Goal: Task Accomplishment & Management: Manage account settings

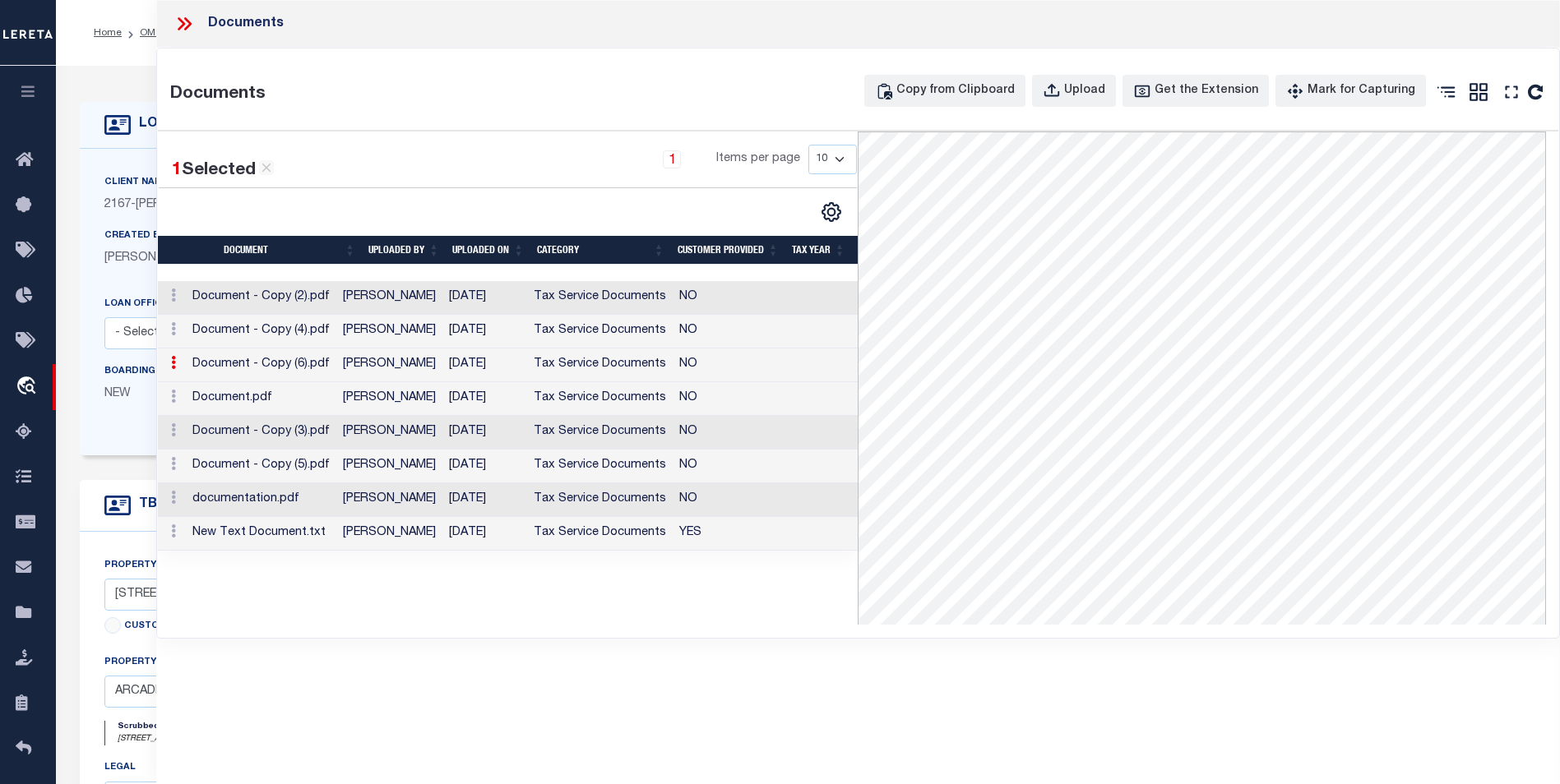
select select "10"
select select "NonEscrow"
click at [580, 49] on div "Documents Copy from Clipboard Upload Get the Extension Mark for Capturing Got i…" at bounding box center [858, 343] width 1402 height 589
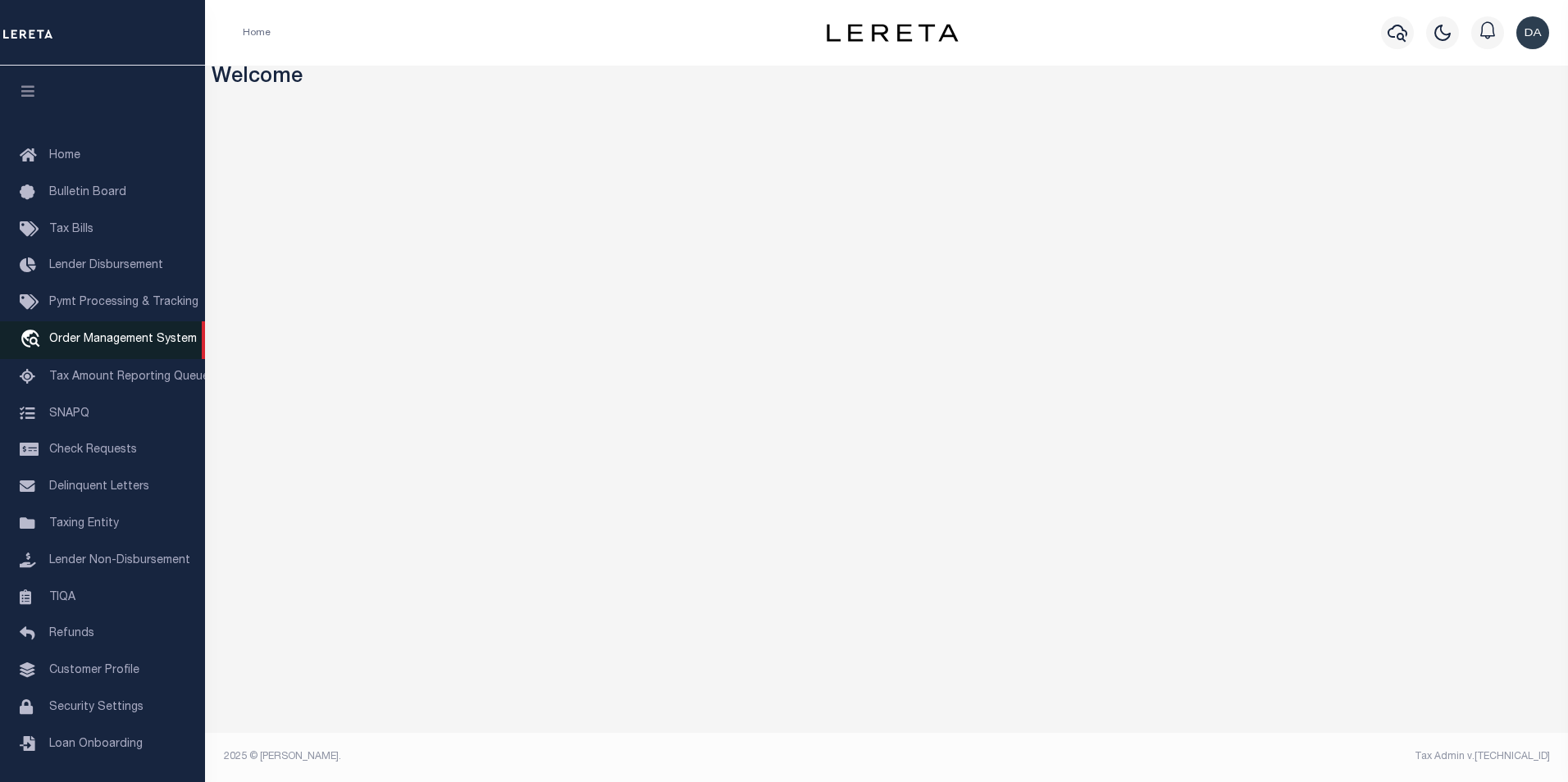
click at [122, 345] on span "Order Management System" at bounding box center [123, 339] width 148 height 12
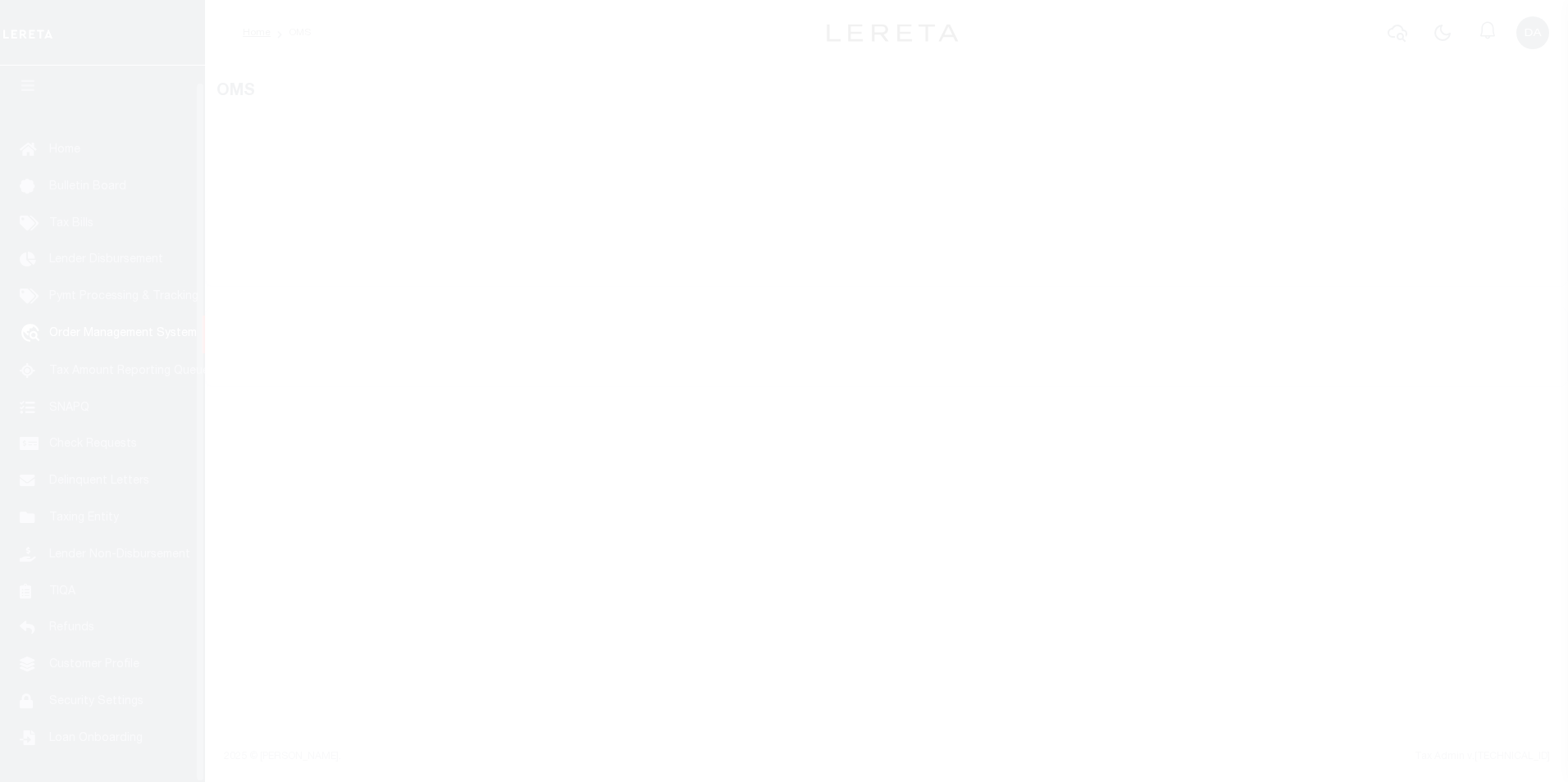
scroll to position [16, 0]
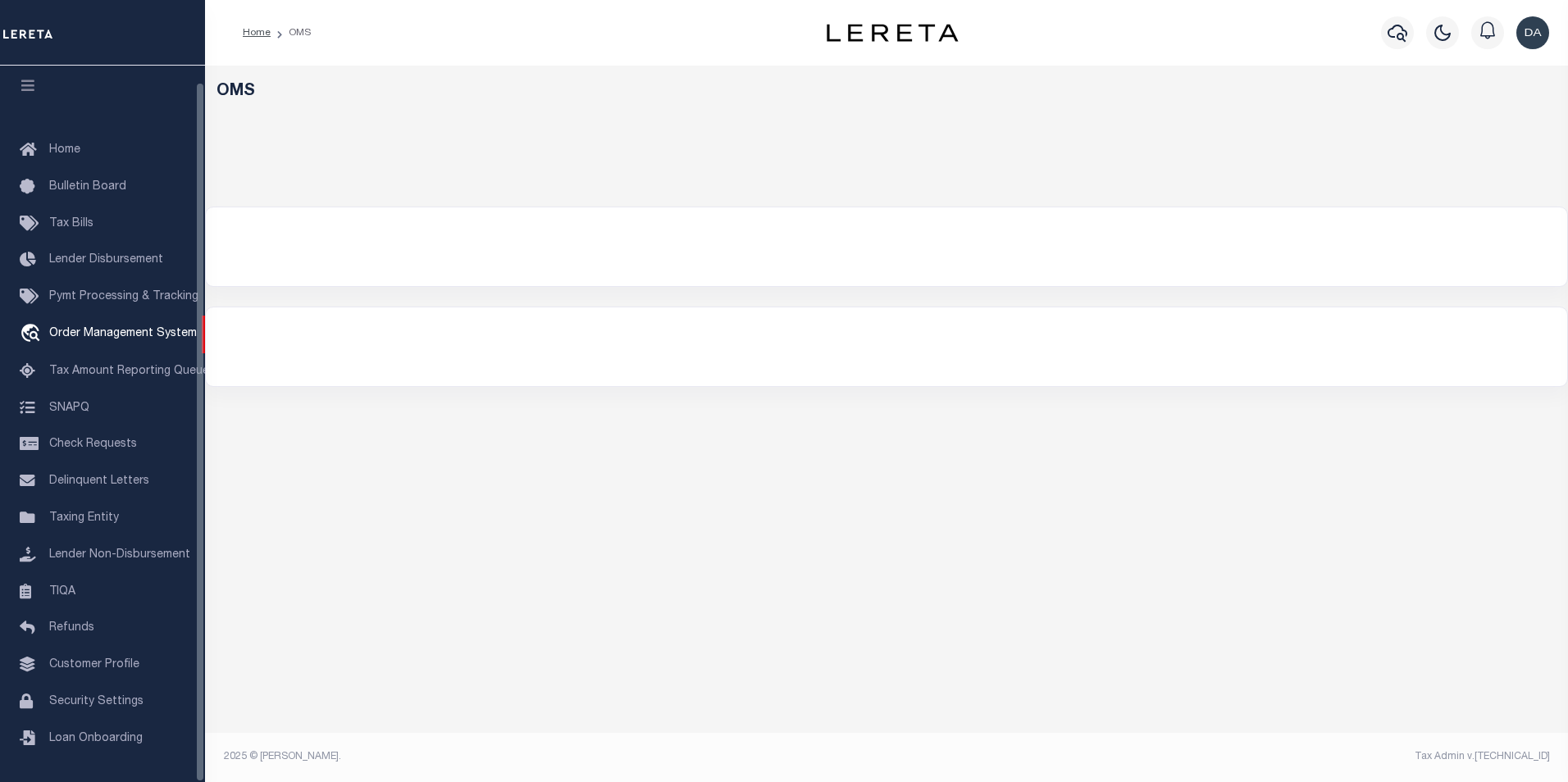
select select "200"
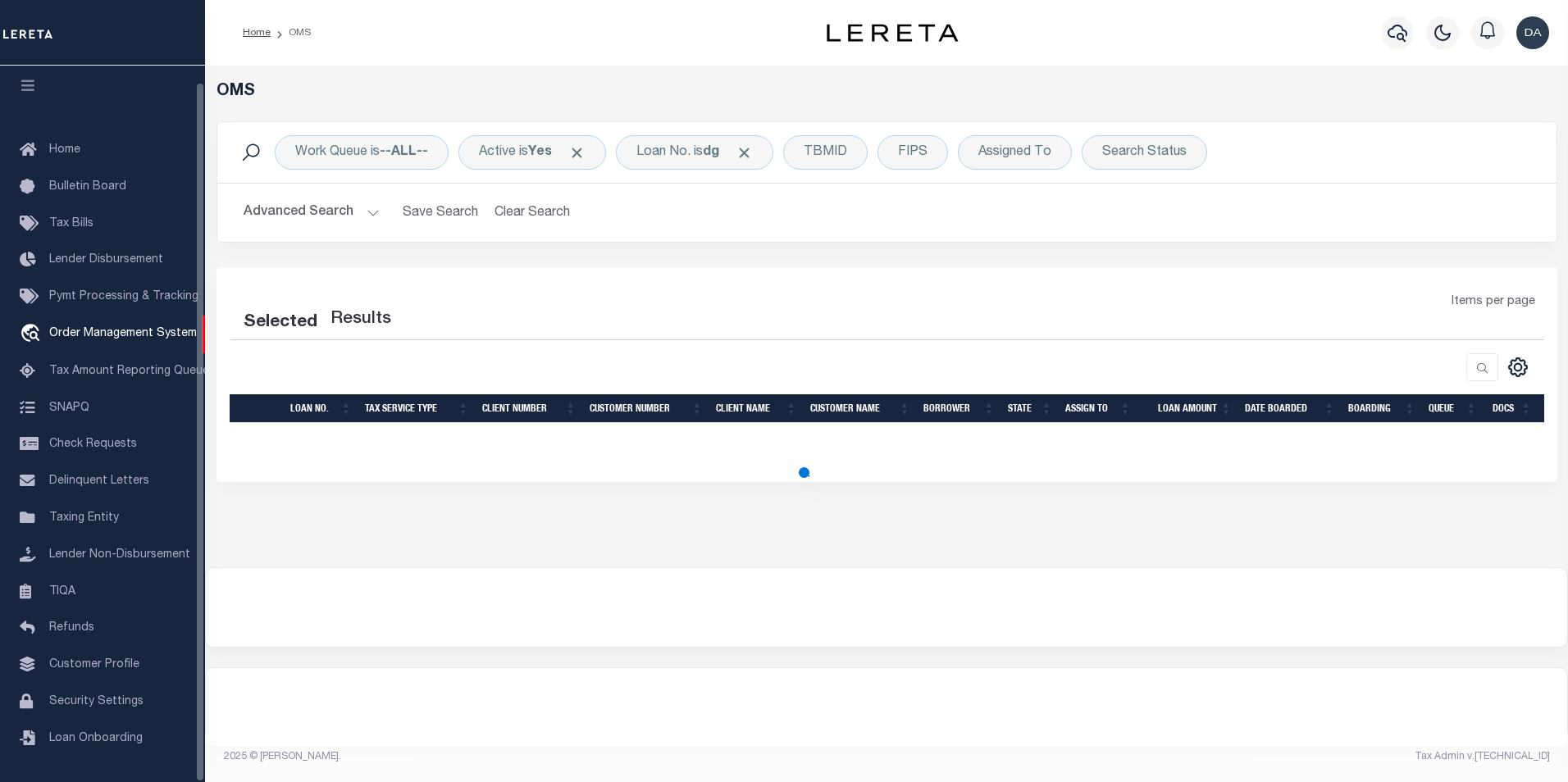
select select "200"
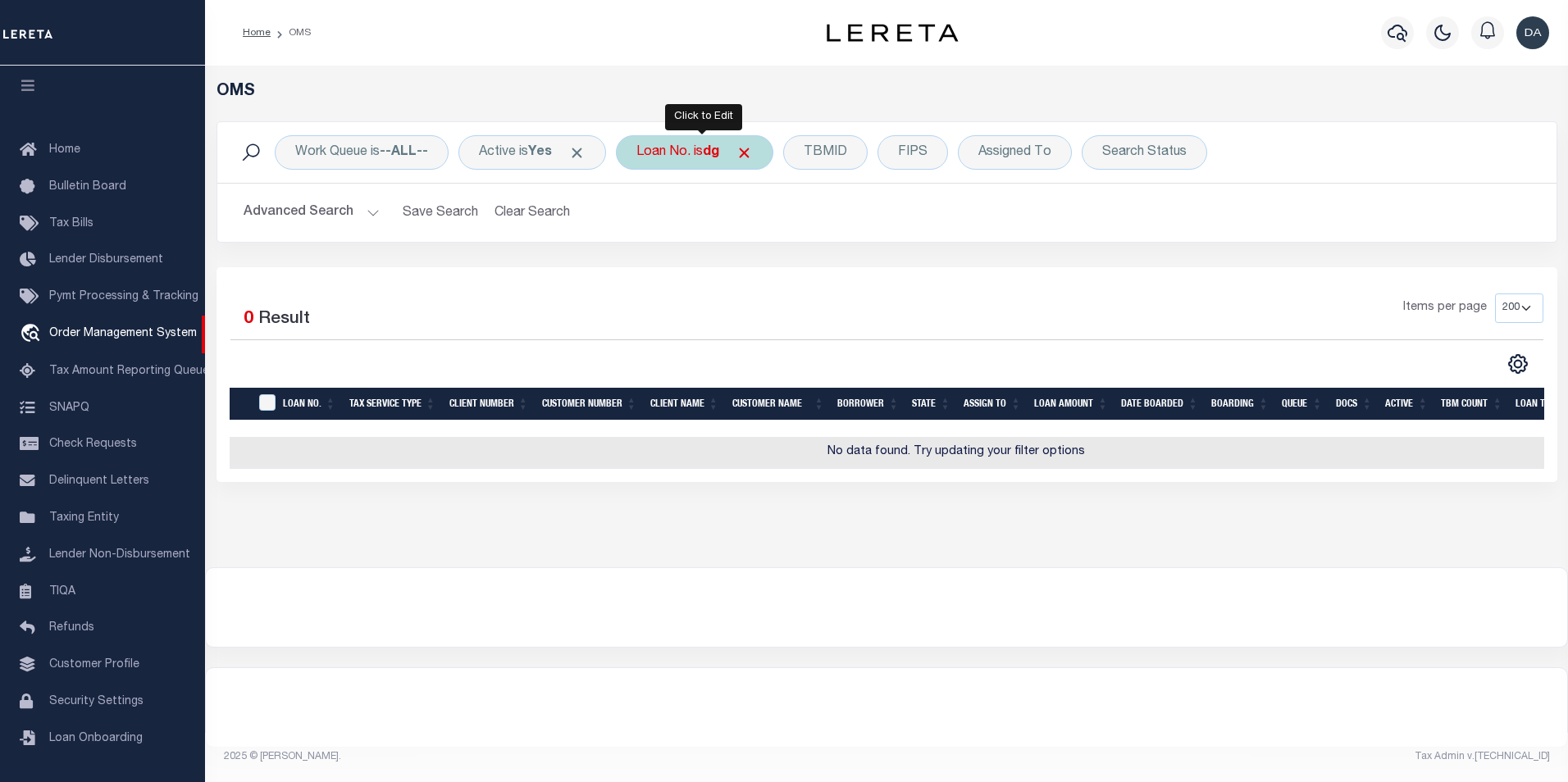
click at [658, 159] on div "Loan No. is dg" at bounding box center [695, 152] width 158 height 35
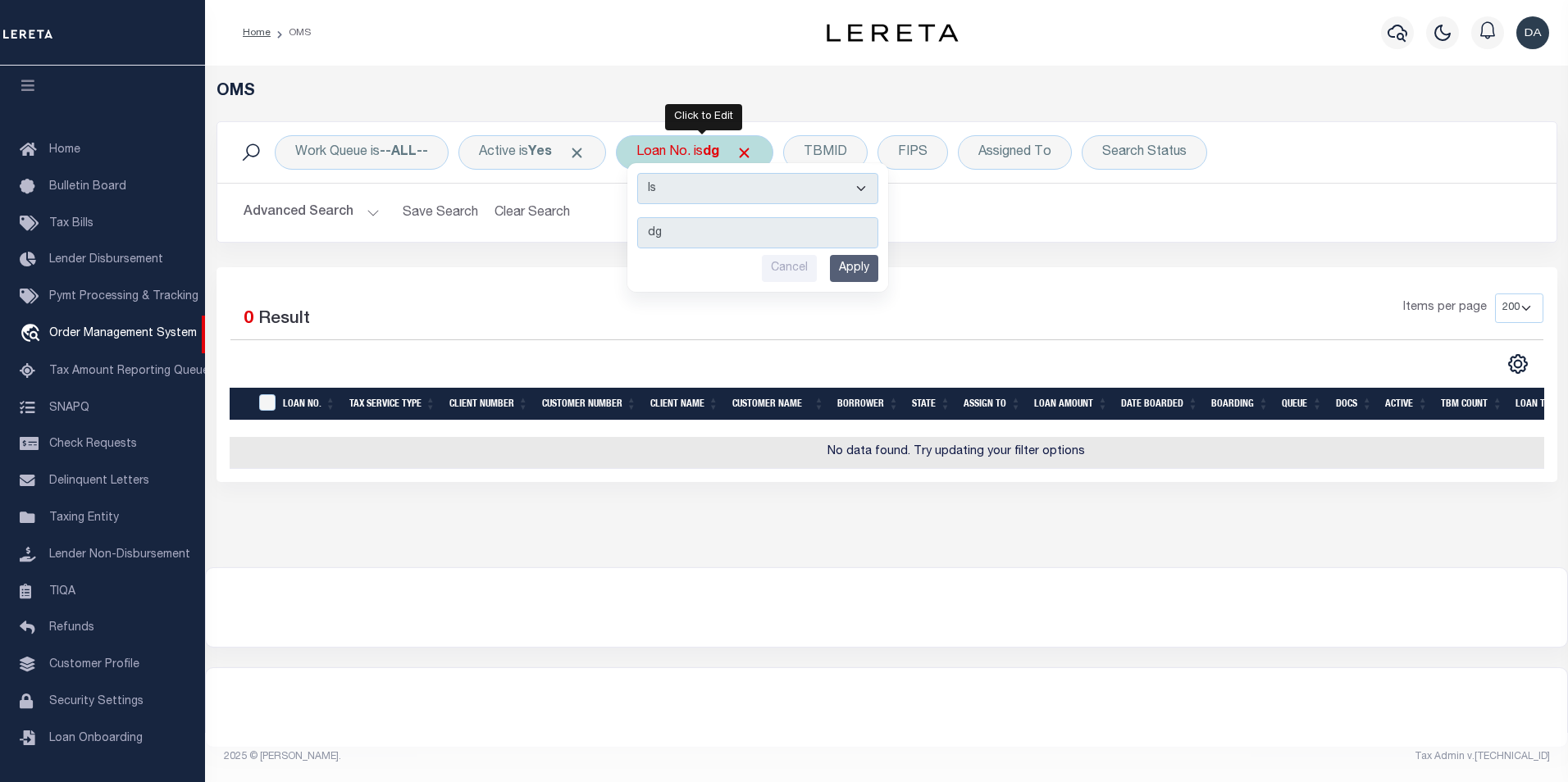
click at [665, 195] on select "Is Contains" at bounding box center [758, 188] width 241 height 31
select select "c"
click at [643, 173] on select "Is Contains" at bounding box center [758, 188] width 241 height 31
click at [872, 274] on input "Apply" at bounding box center [854, 269] width 48 height 27
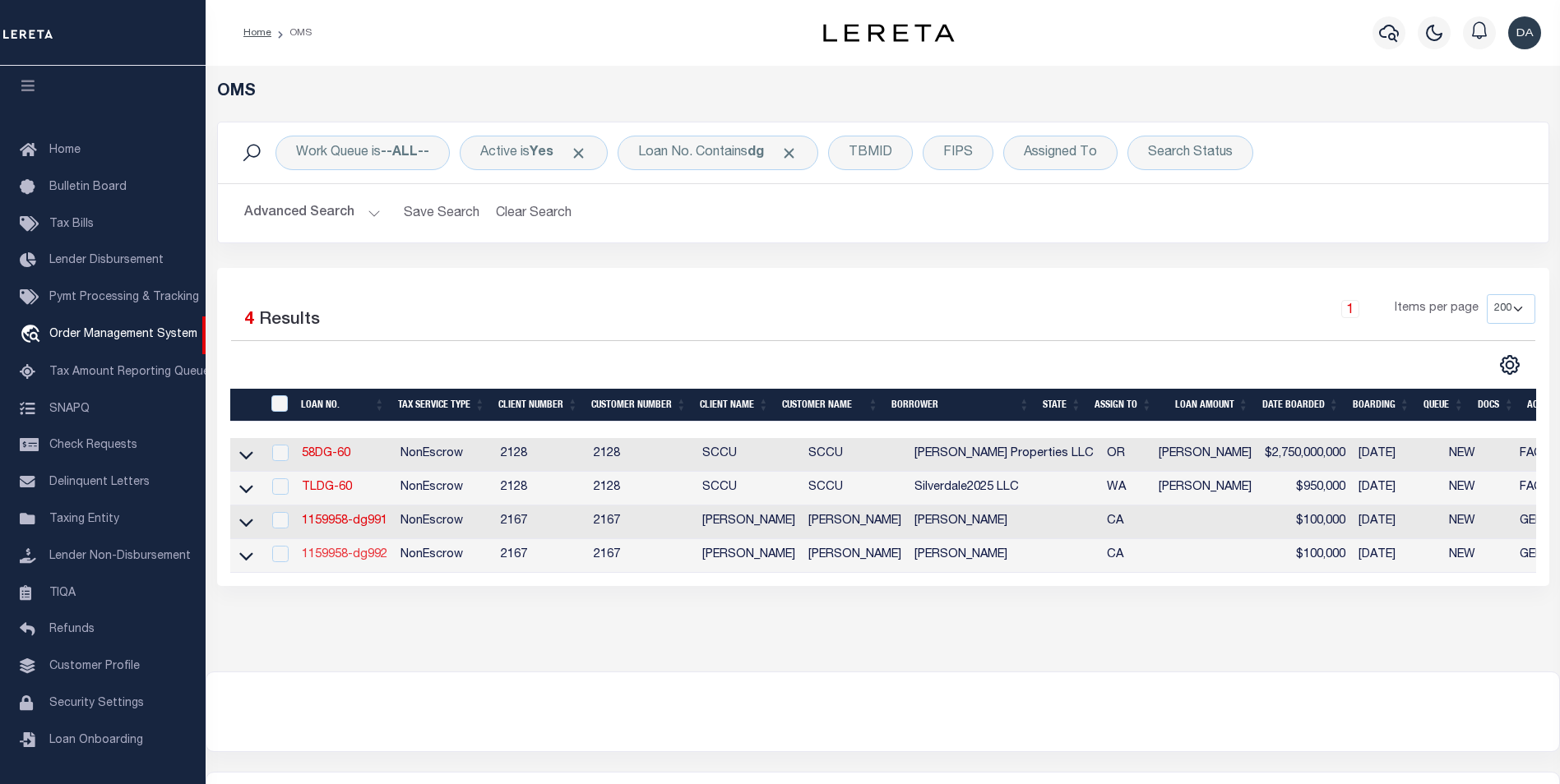
click at [349, 560] on link "1159958-dg992" at bounding box center [344, 555] width 86 height 12
type input "1159958-dg992"
type input "david M garcia"
select select
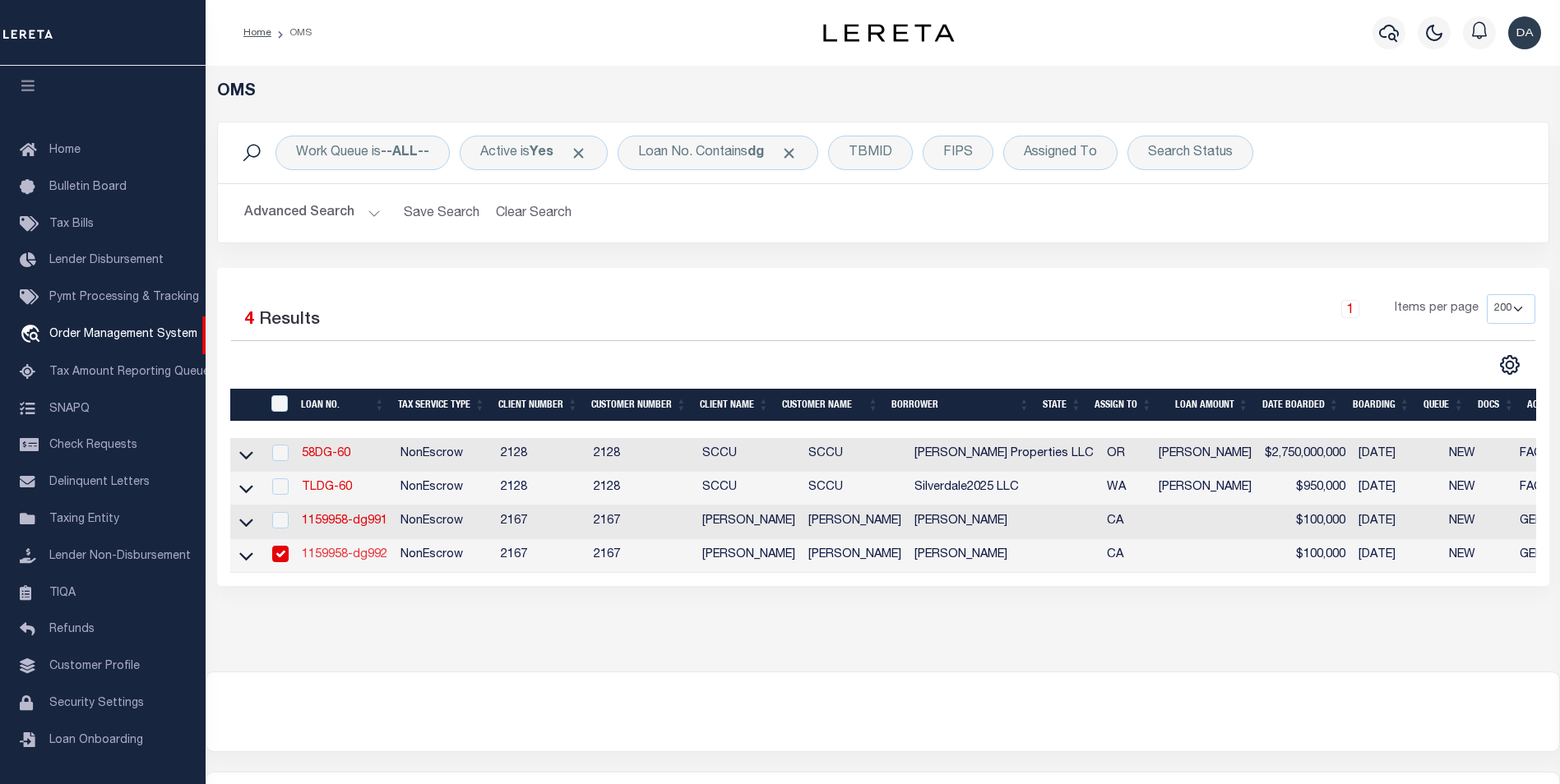
type input "91007"
type input "05/09/2025"
select select "10"
select select "NonEscrow"
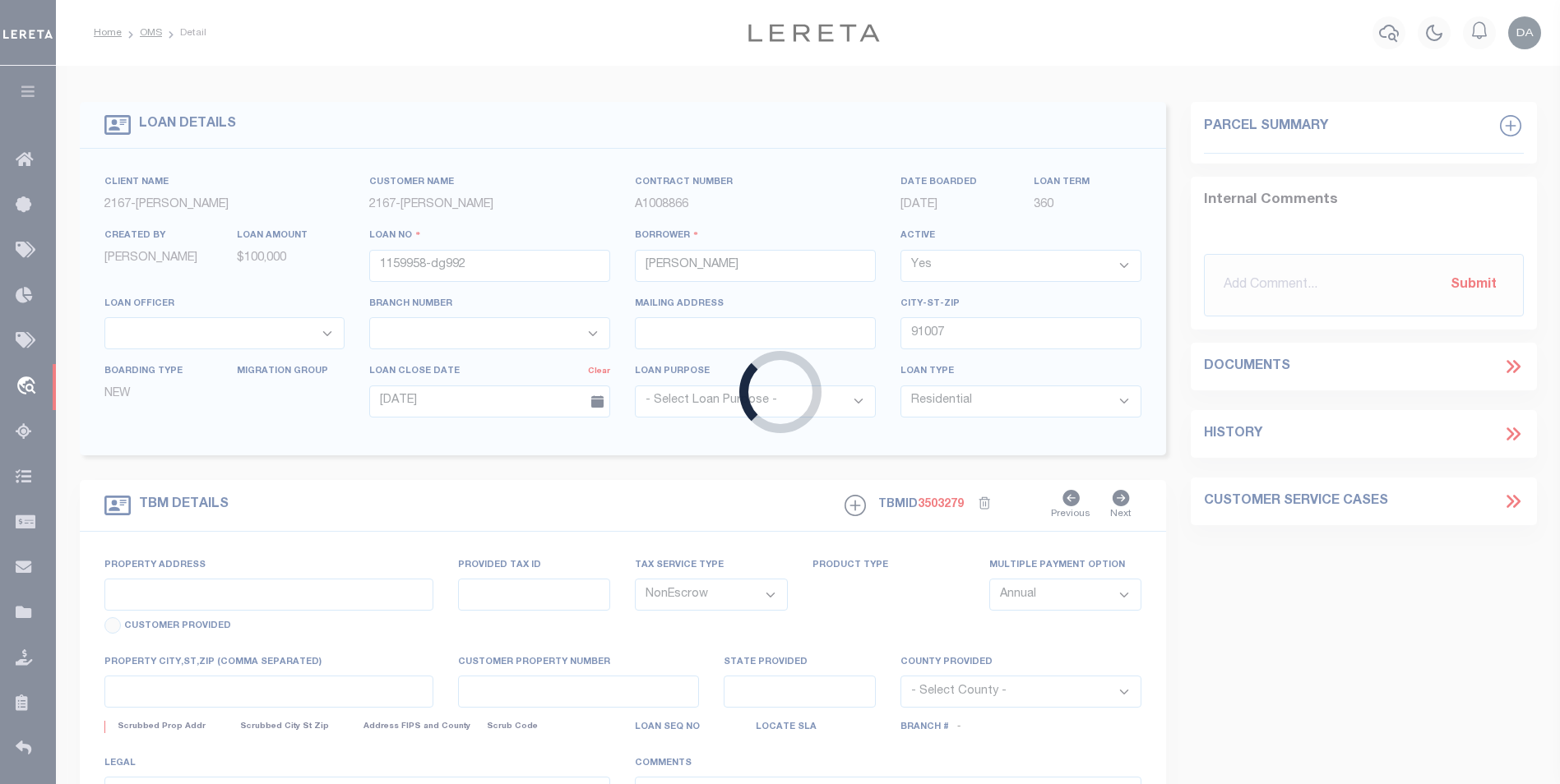
type input "785 SUNSET BLVD"
select select
type input "ARCADIA CA 91007"
type input "CA"
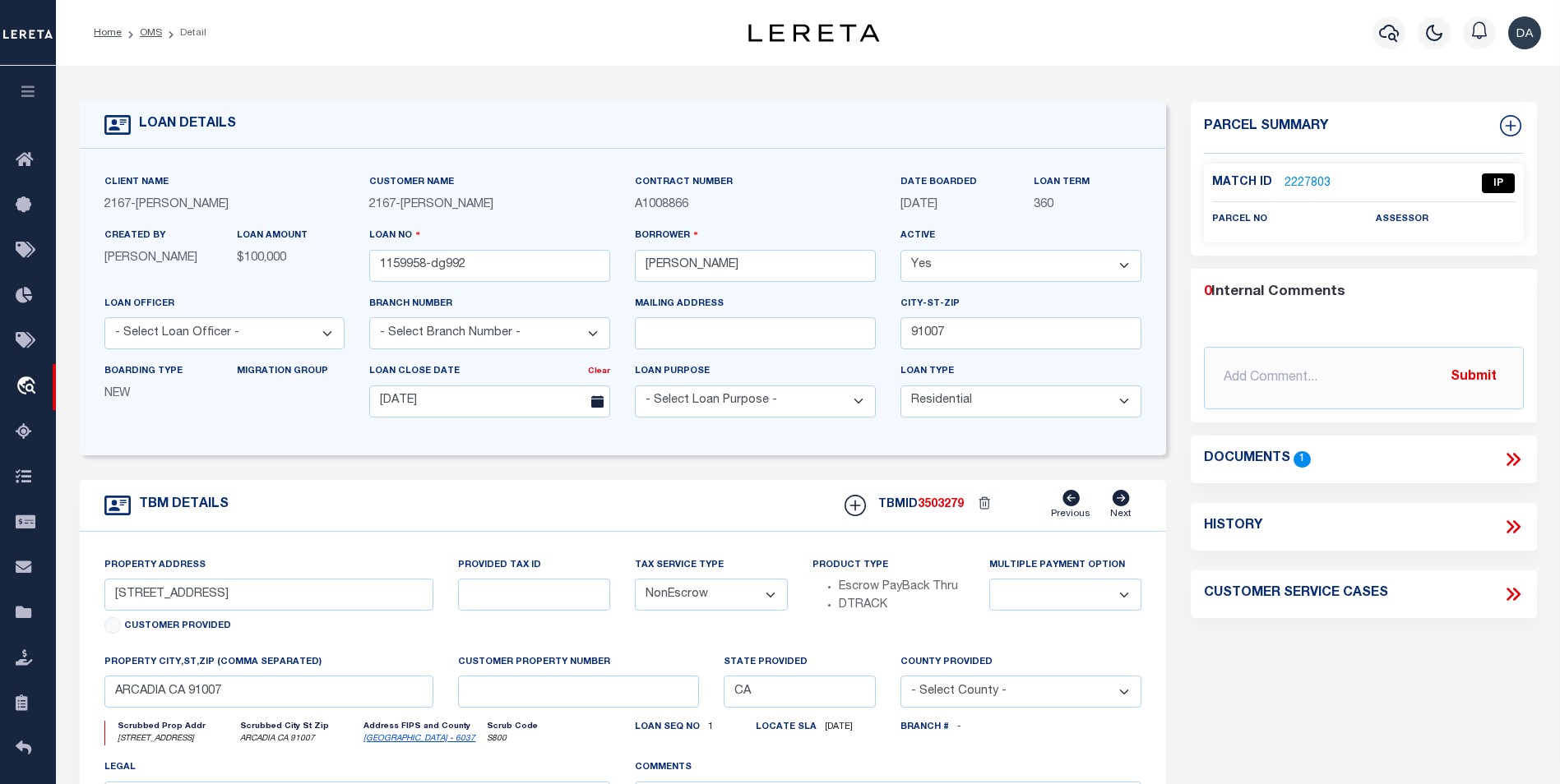
click at [715, 481] on form "LOAN DETAILS Client Name 2167 - Matt Demo 2167" at bounding box center [623, 551] width 1087 height 898
click at [1278, 459] on h4 "Documents" at bounding box center [1246, 459] width 86 height 15
click at [538, 484] on div "TBM DETAILS TBMID 3503279 Previous Next" at bounding box center [623, 505] width 1087 height 52
click at [1505, 457] on icon at bounding box center [1512, 459] width 21 height 21
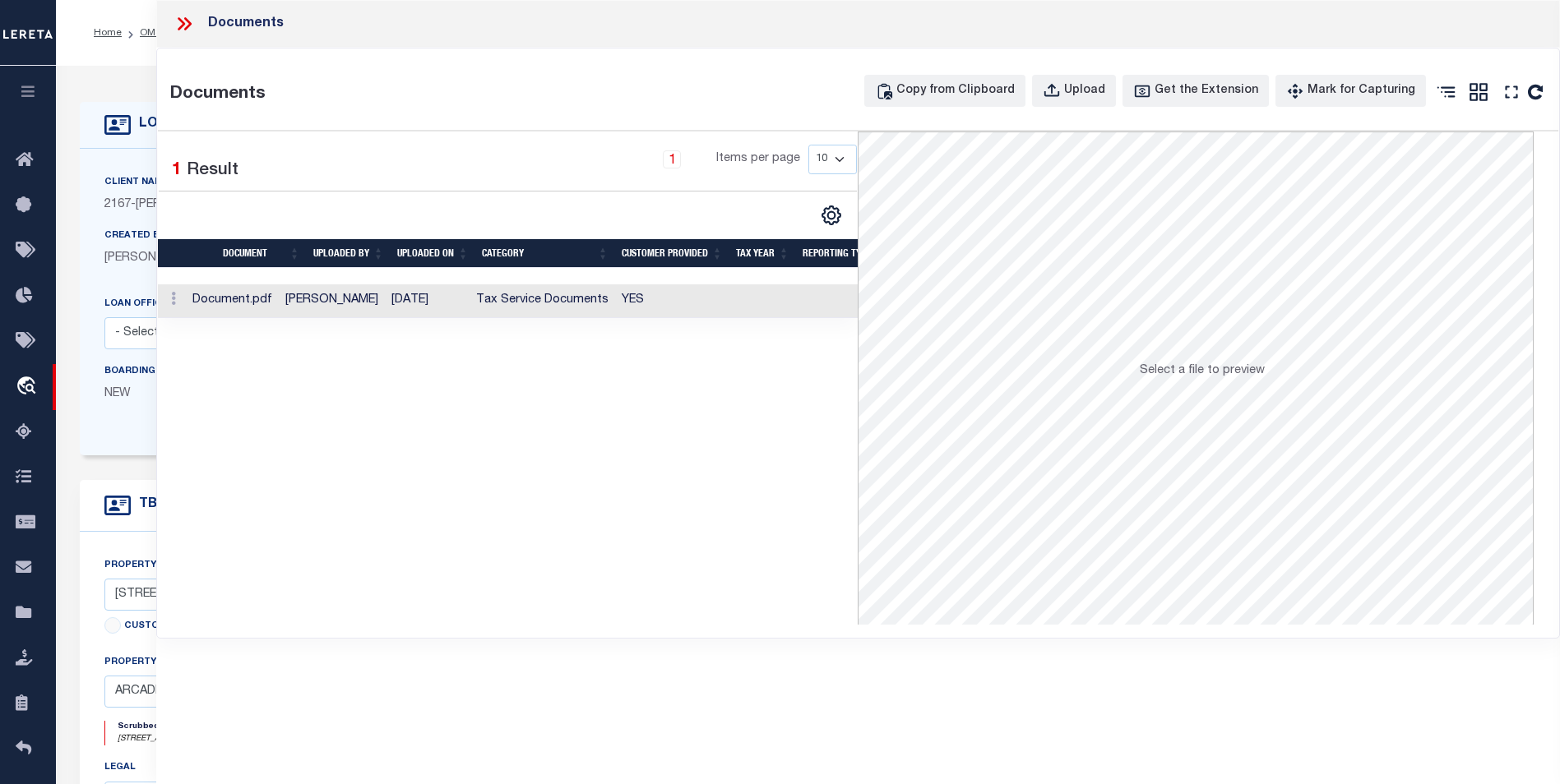
click at [241, 300] on td "Document.pdf" at bounding box center [231, 301] width 93 height 34
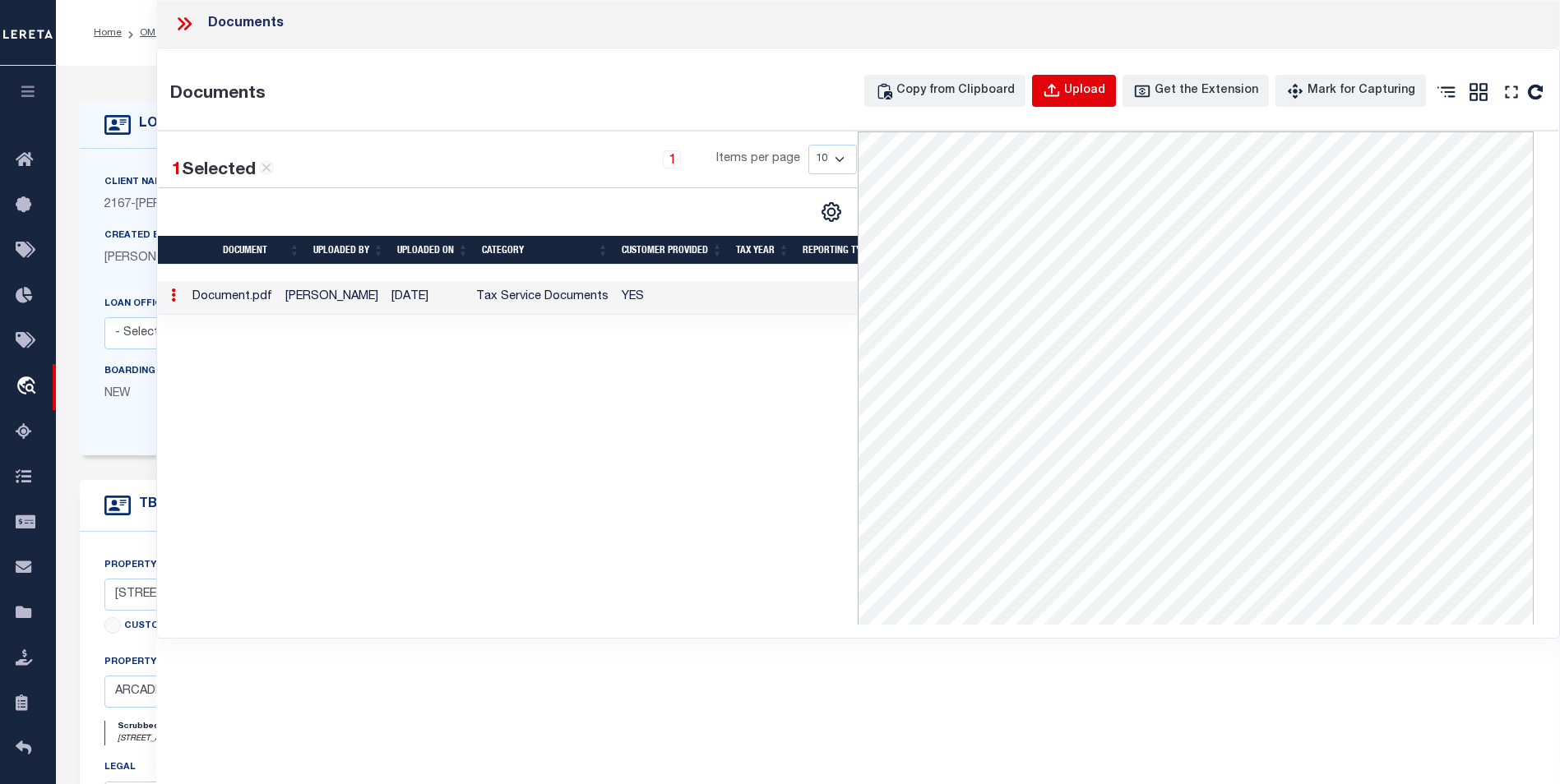
click at [1090, 90] on div "Upload" at bounding box center [1085, 91] width 41 height 18
select select
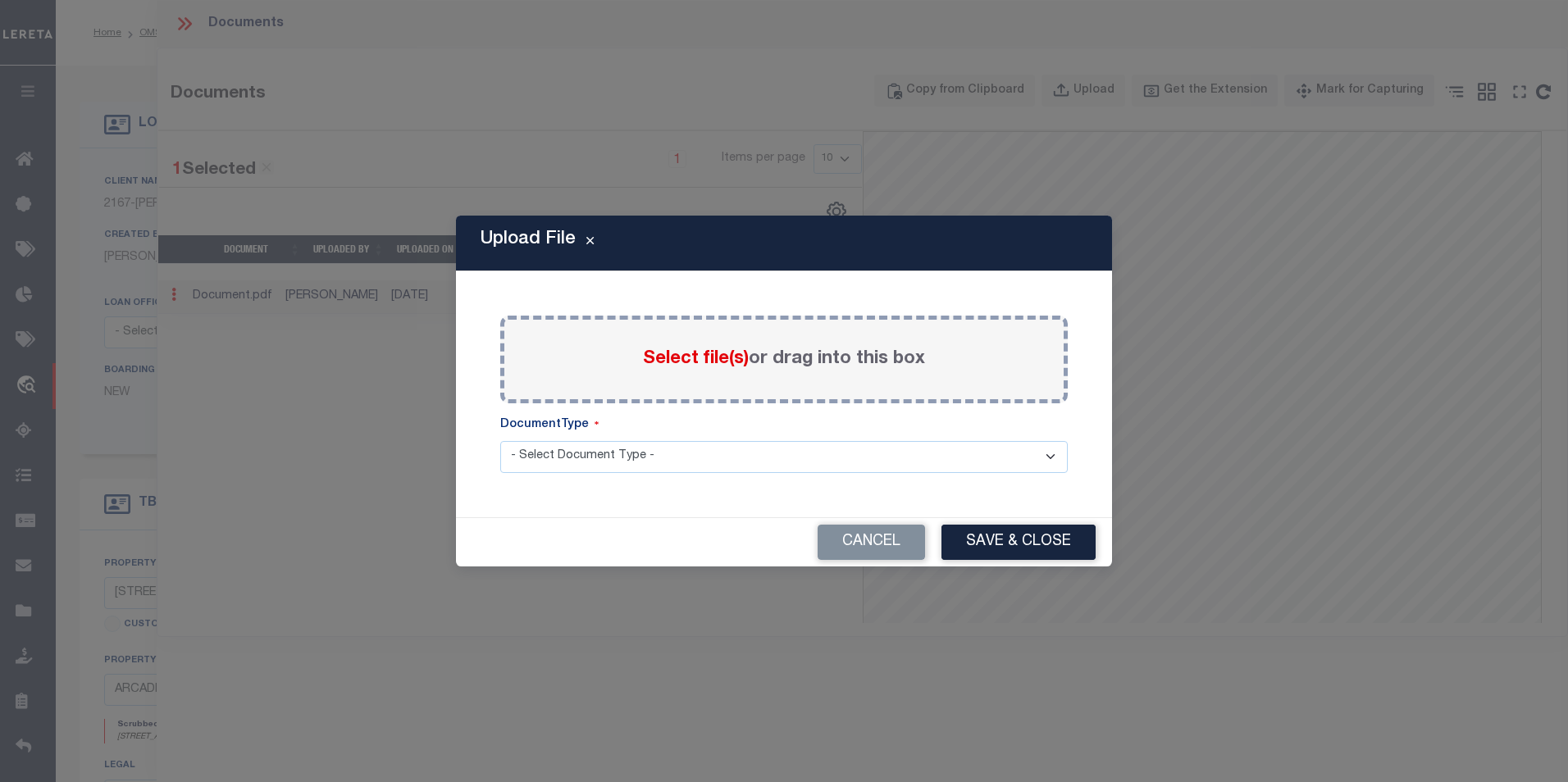
click at [686, 288] on div "Upload File Paste copied image or file into this box Select file(s) or drag int…" at bounding box center [783, 390] width 656 height 350
